Goal: Complete application form

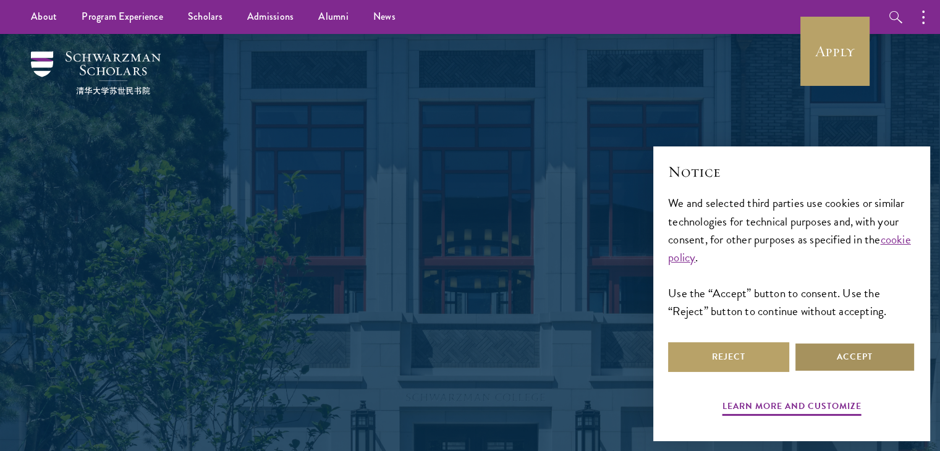
click at [819, 346] on button "Accept" at bounding box center [854, 357] width 121 height 30
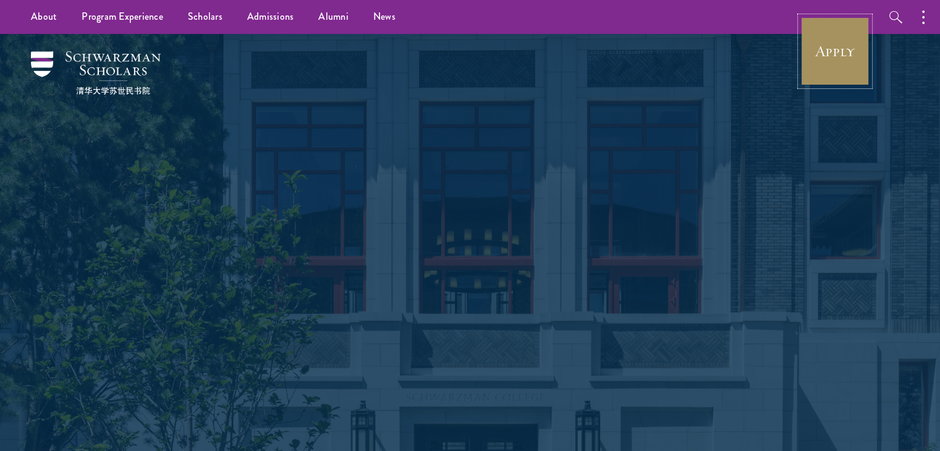
click at [831, 58] on link "Apply" at bounding box center [834, 51] width 69 height 69
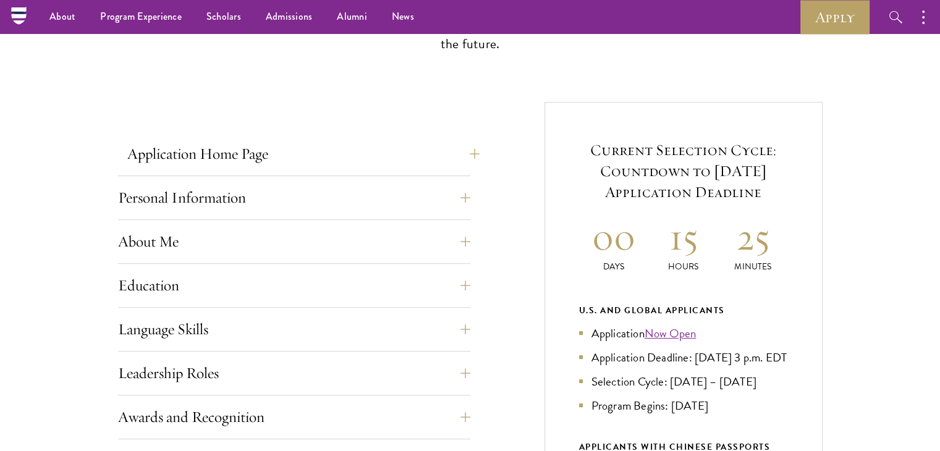
scroll to position [397, 0]
click at [434, 163] on button "Application Home Page" at bounding box center [303, 155] width 352 height 30
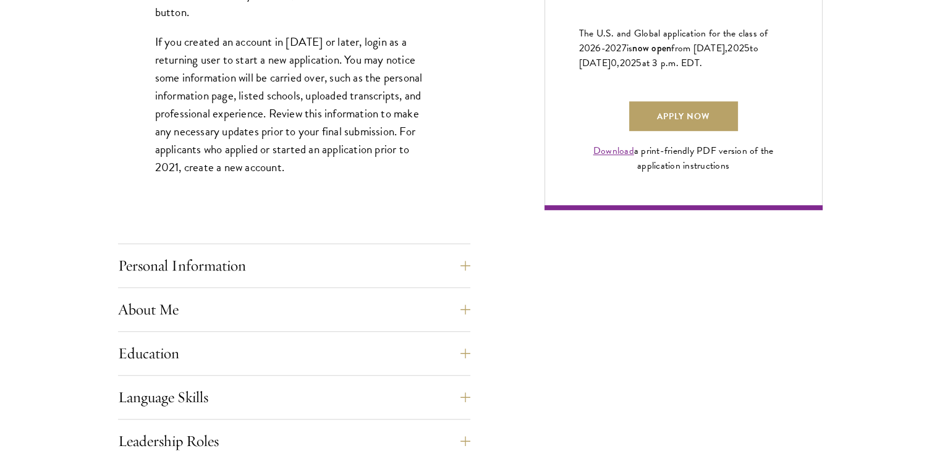
scroll to position [901, 0]
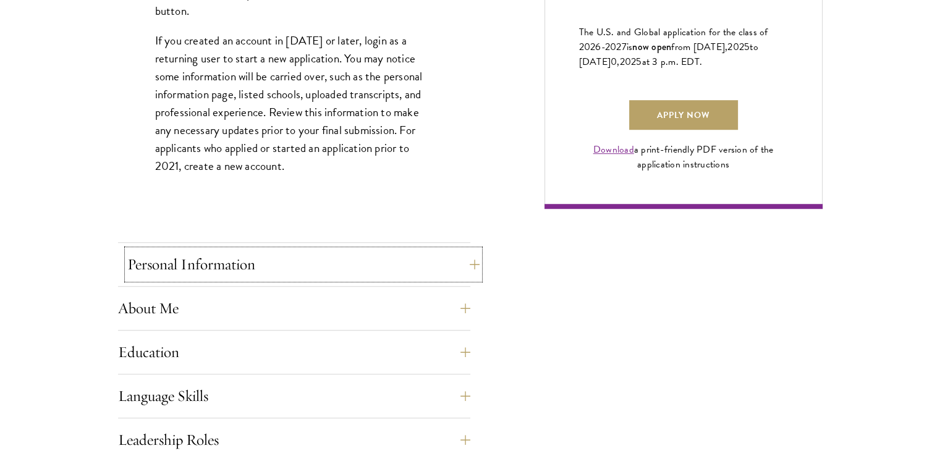
click at [413, 272] on button "Personal Information" at bounding box center [303, 265] width 352 height 30
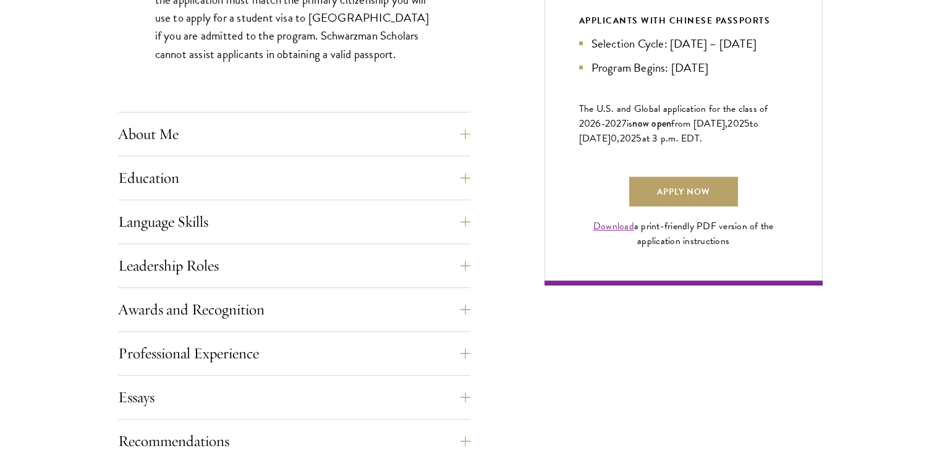
scroll to position [830, 0]
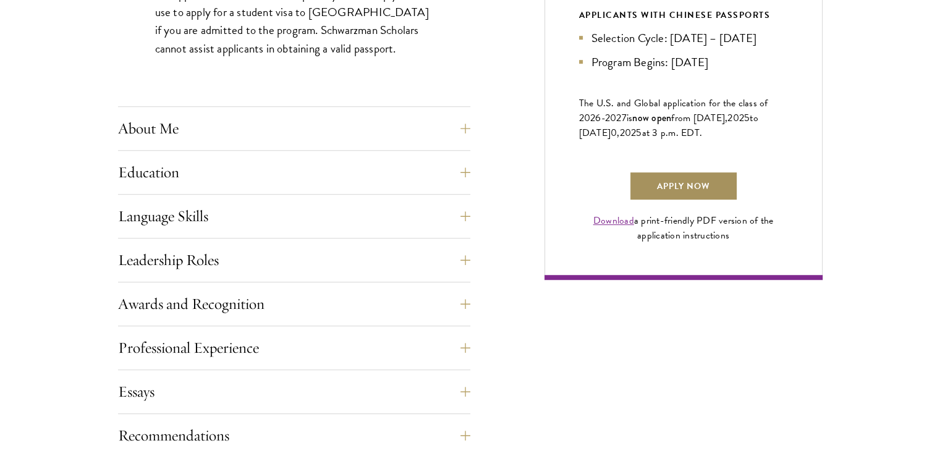
click at [689, 201] on link "Apply Now" at bounding box center [683, 186] width 109 height 30
